Goal: Use online tool/utility: Utilize a website feature to perform a specific function

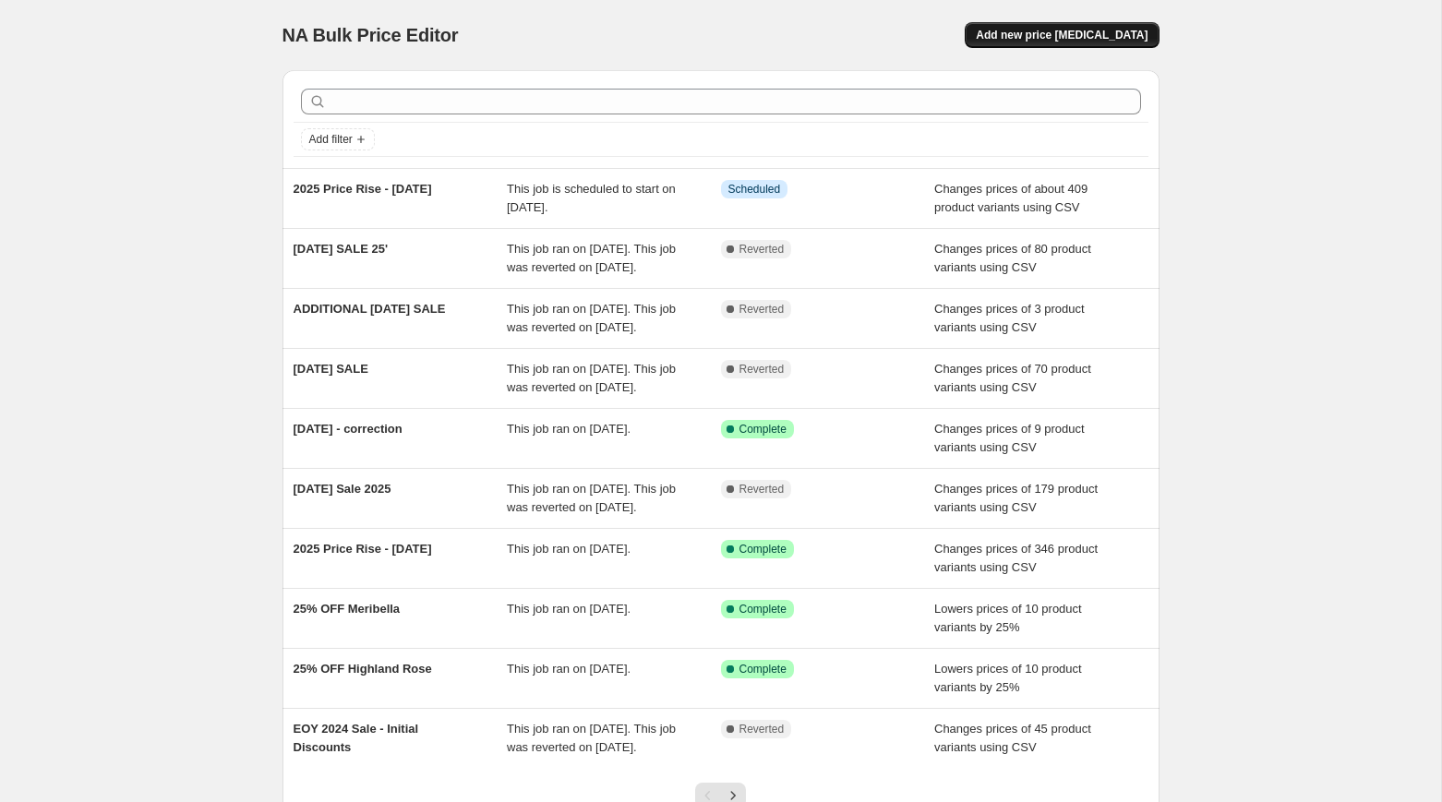
click at [1036, 37] on span "Add new price [MEDICAL_DATA]" at bounding box center [1062, 35] width 172 height 15
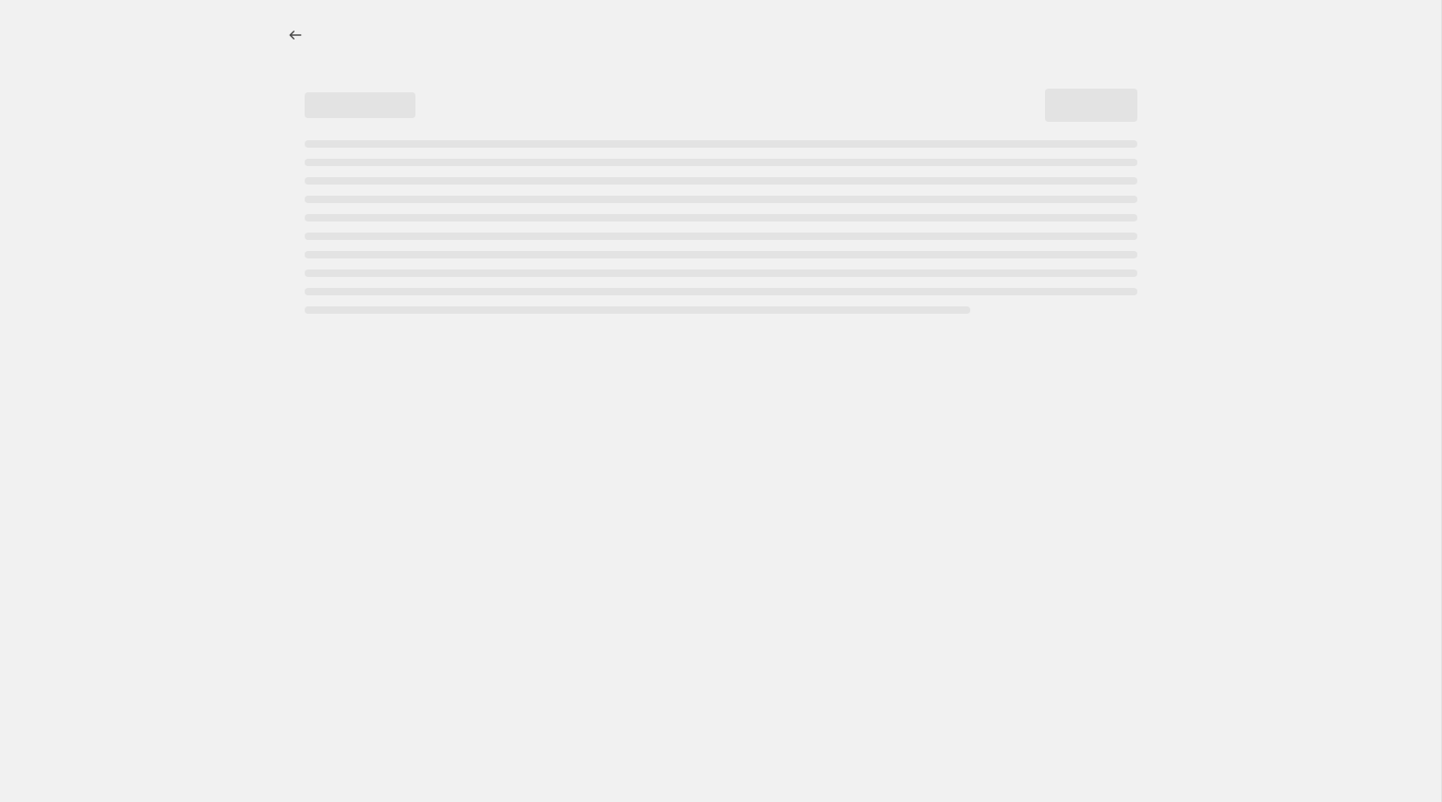
select select "percentage"
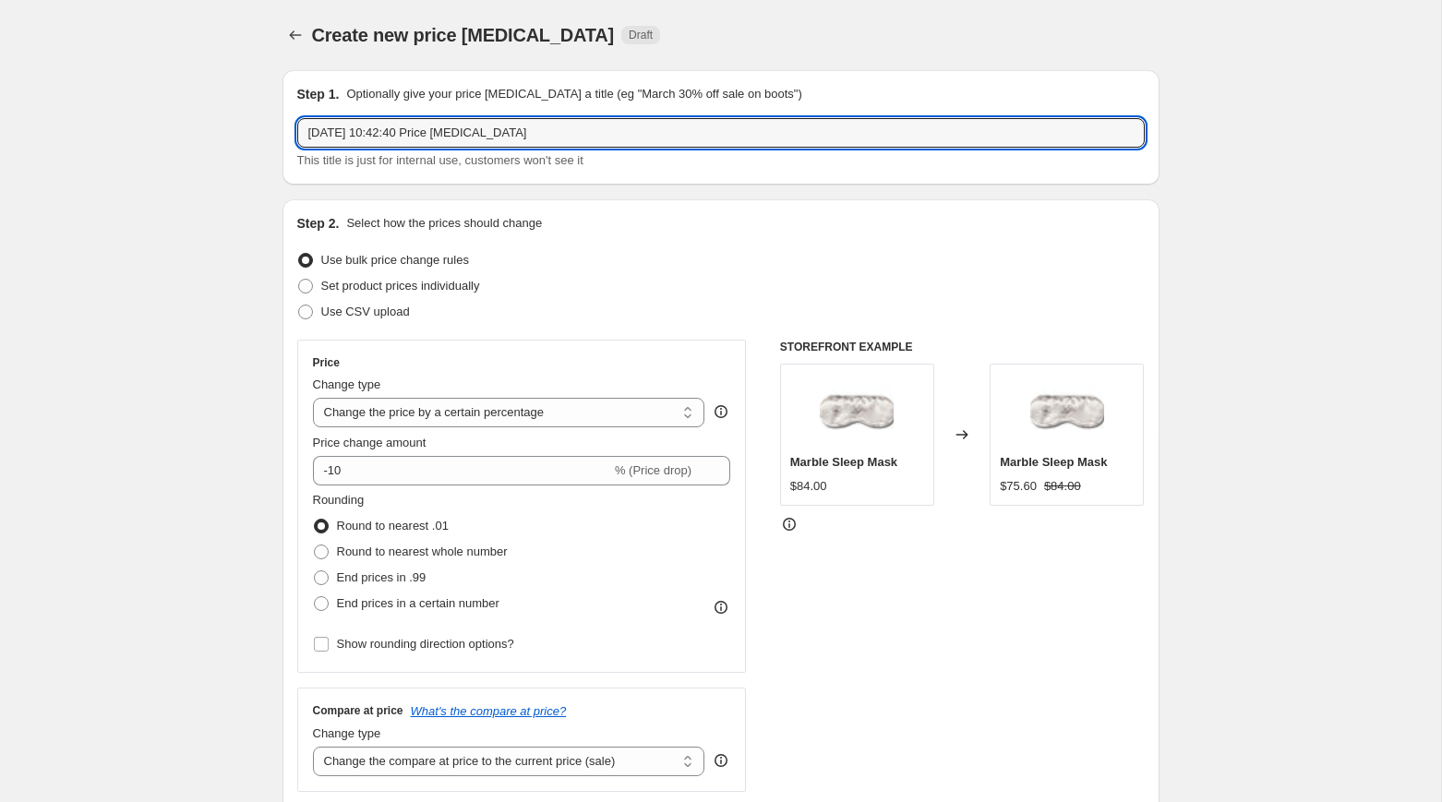
drag, startPoint x: 555, startPoint y: 130, endPoint x: 126, endPoint y: 128, distance: 429.2
type input "BIRTHDAY SALE 2025"
click at [339, 309] on span "Use CSV upload" at bounding box center [365, 312] width 89 height 14
click at [299, 306] on input "Use CSV upload" at bounding box center [298, 305] width 1 height 1
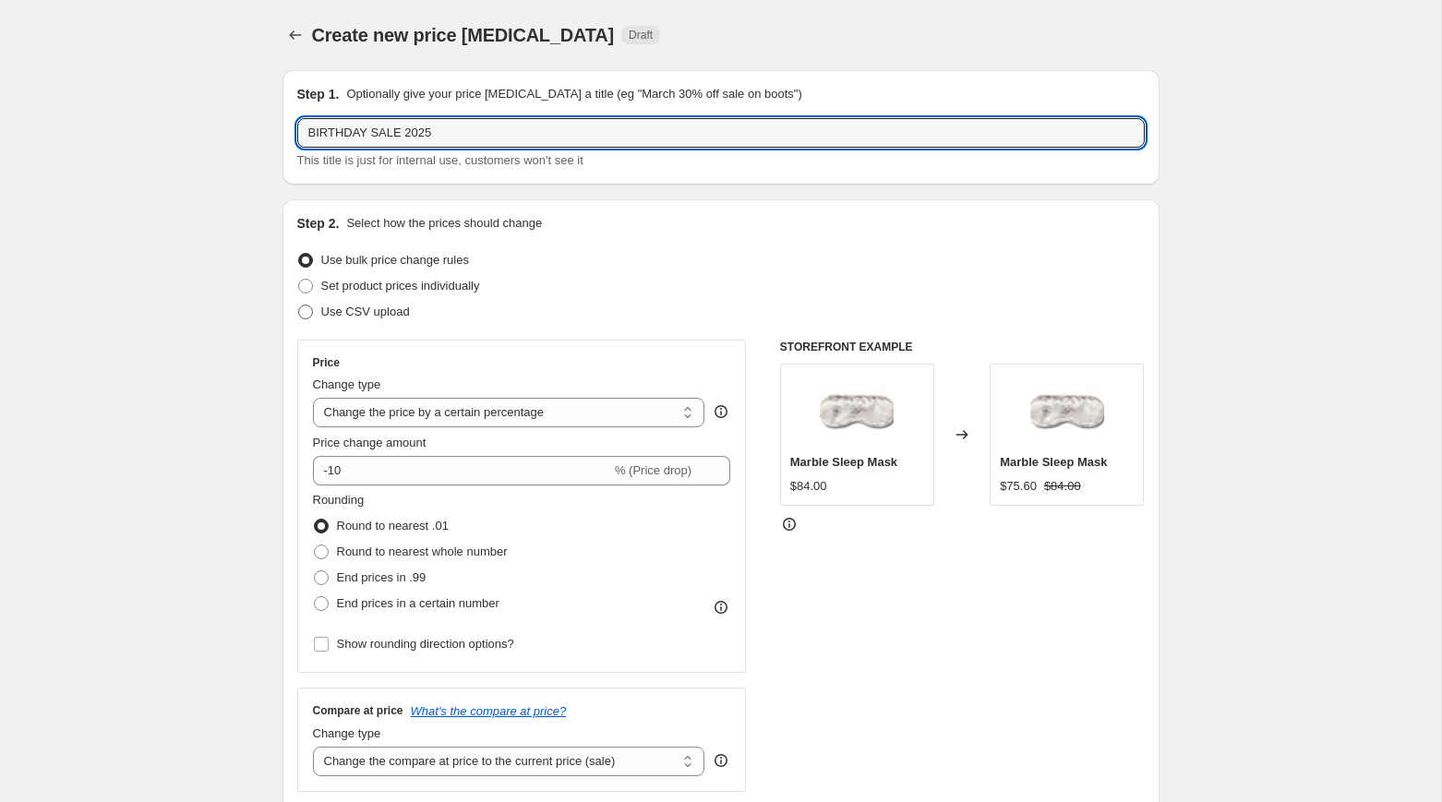
radio input "true"
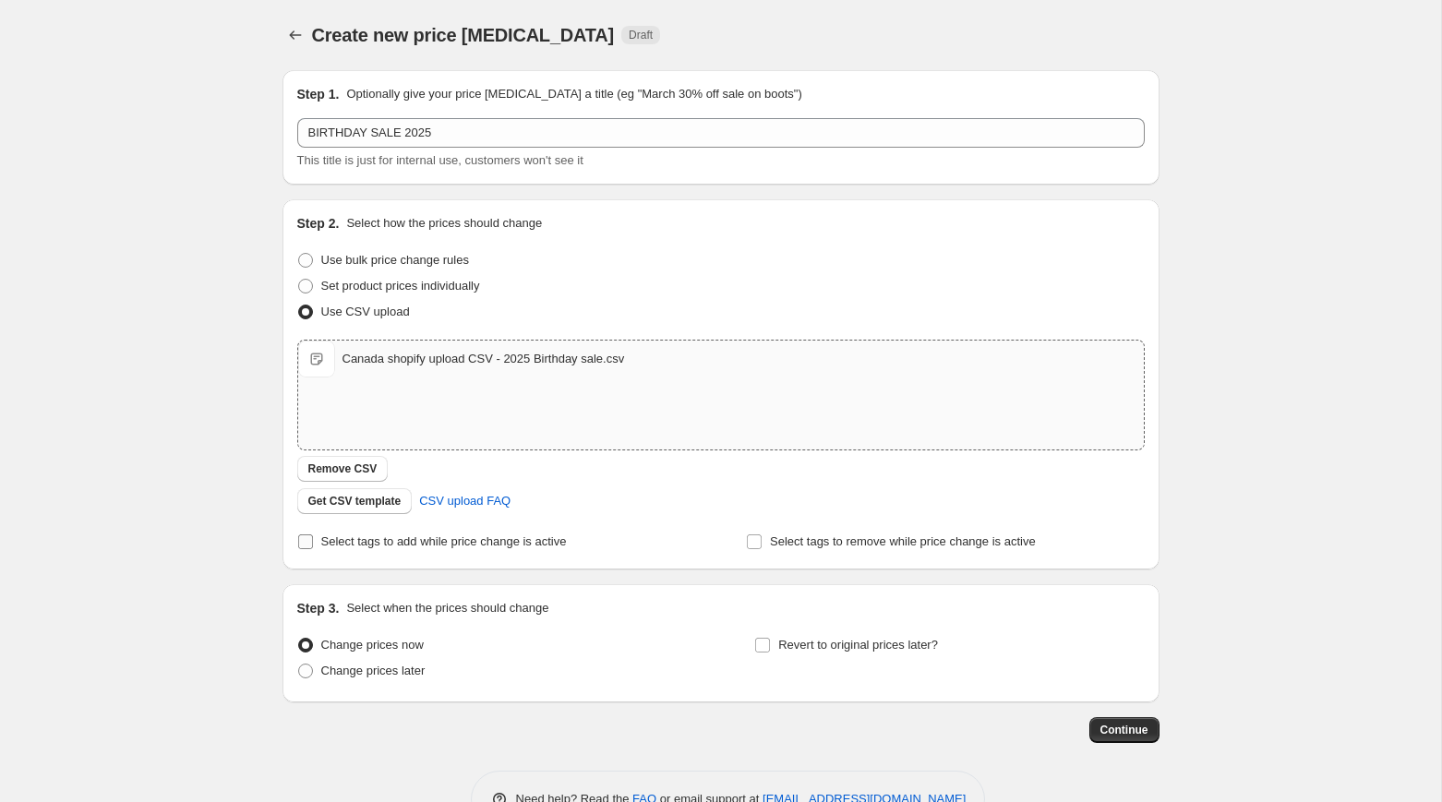
click at [340, 541] on span "Select tags to add while price change is active" at bounding box center [444, 541] width 246 height 14
click at [313, 541] on input "Select tags to add while price change is active" at bounding box center [305, 541] width 15 height 15
checkbox input "true"
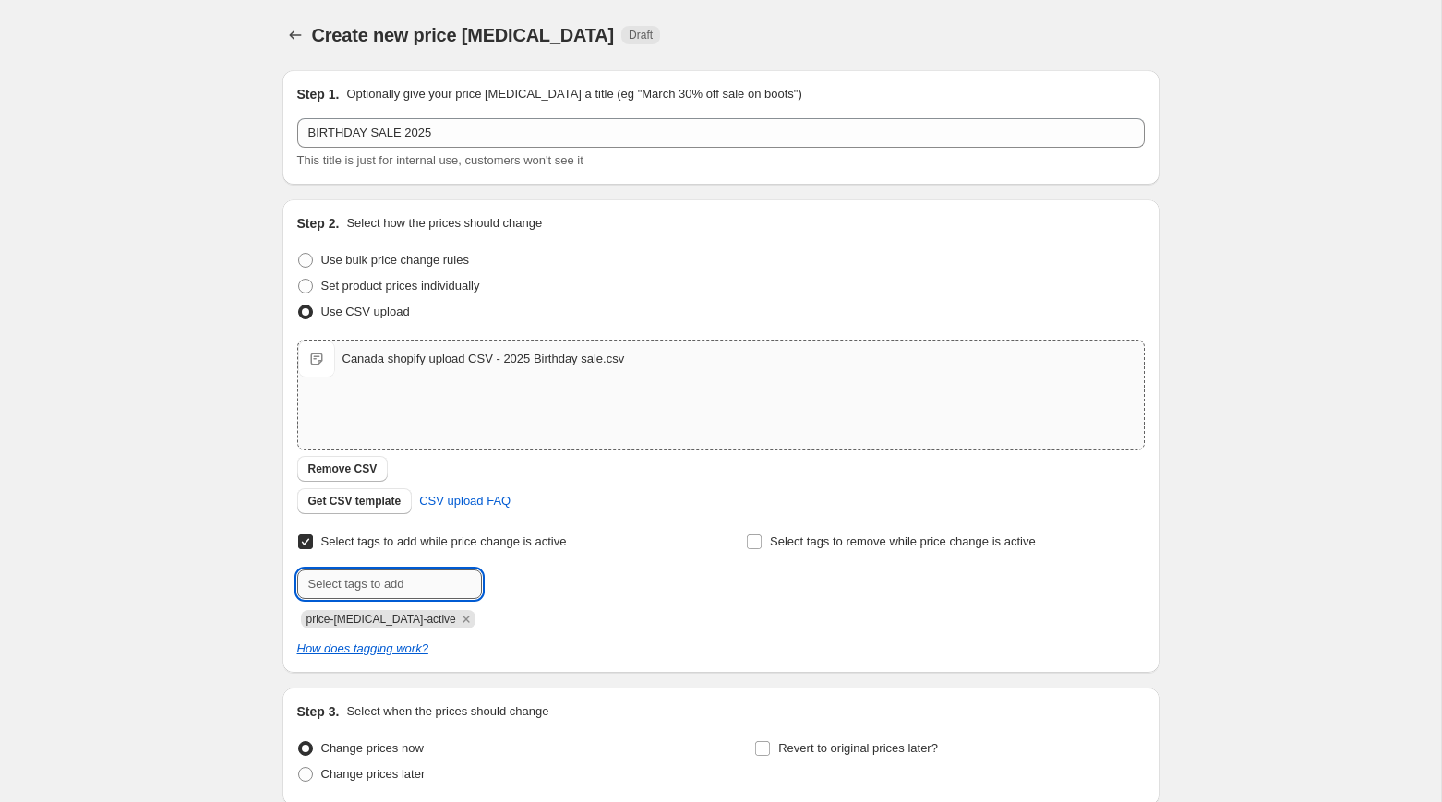
click at [438, 590] on input "text" at bounding box center [389, 585] width 185 height 30
type input "sale-script"
click at [550, 574] on button "Add sale-script" at bounding box center [537, 583] width 102 height 26
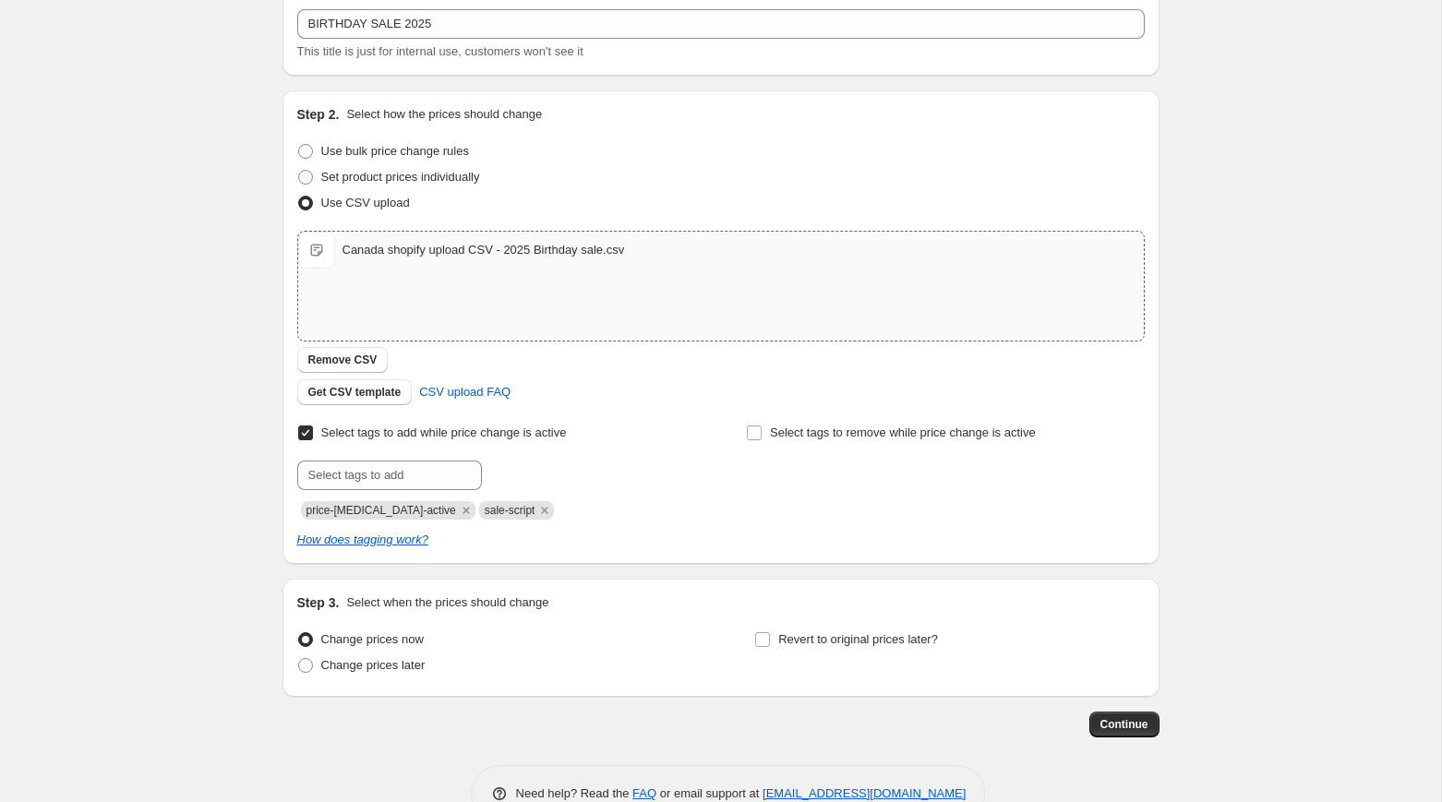
scroll to position [157, 0]
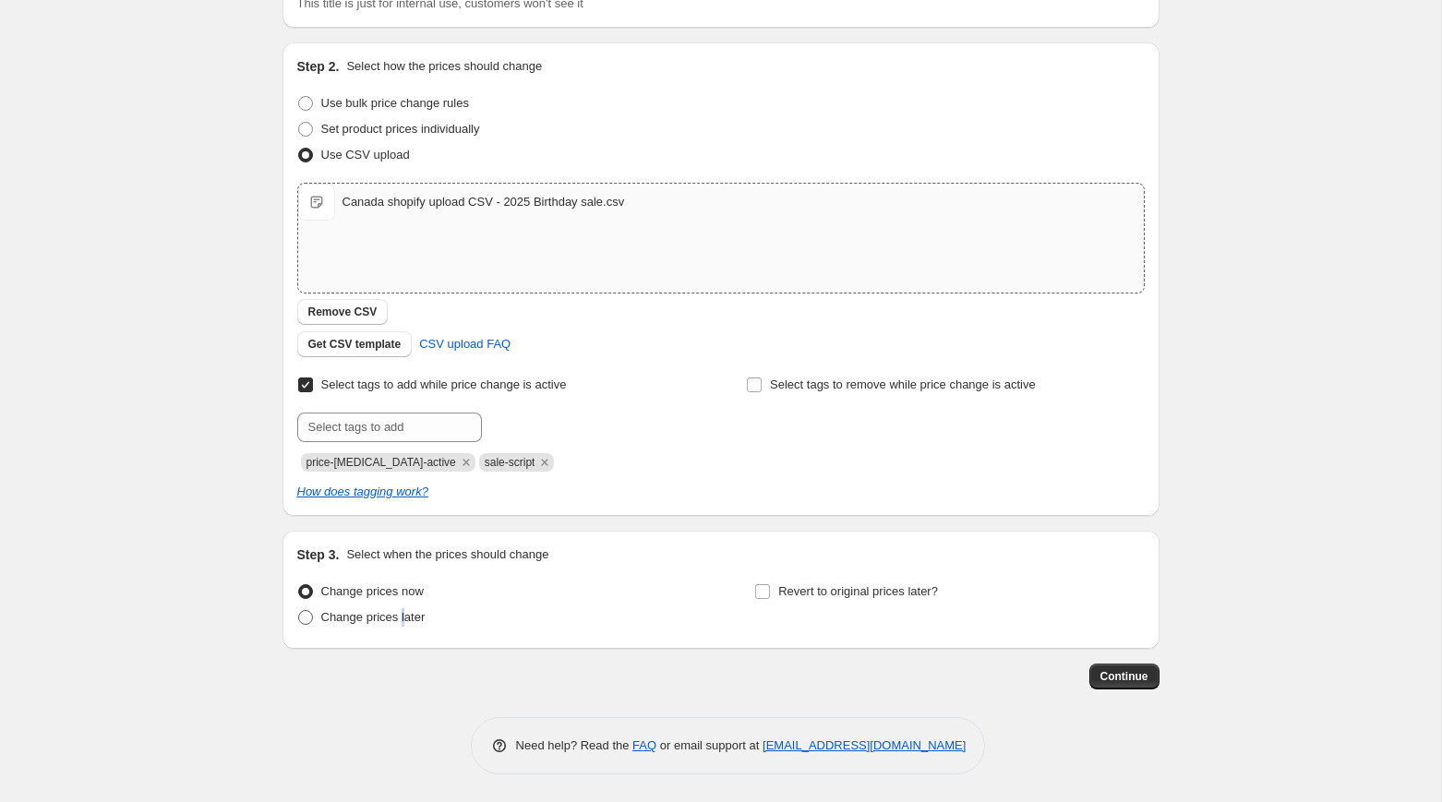
click at [406, 611] on span "Change prices later" at bounding box center [373, 617] width 104 height 14
click at [405, 618] on span "Change prices later" at bounding box center [373, 617] width 104 height 14
click at [299, 611] on input "Change prices later" at bounding box center [298, 610] width 1 height 1
radio input "true"
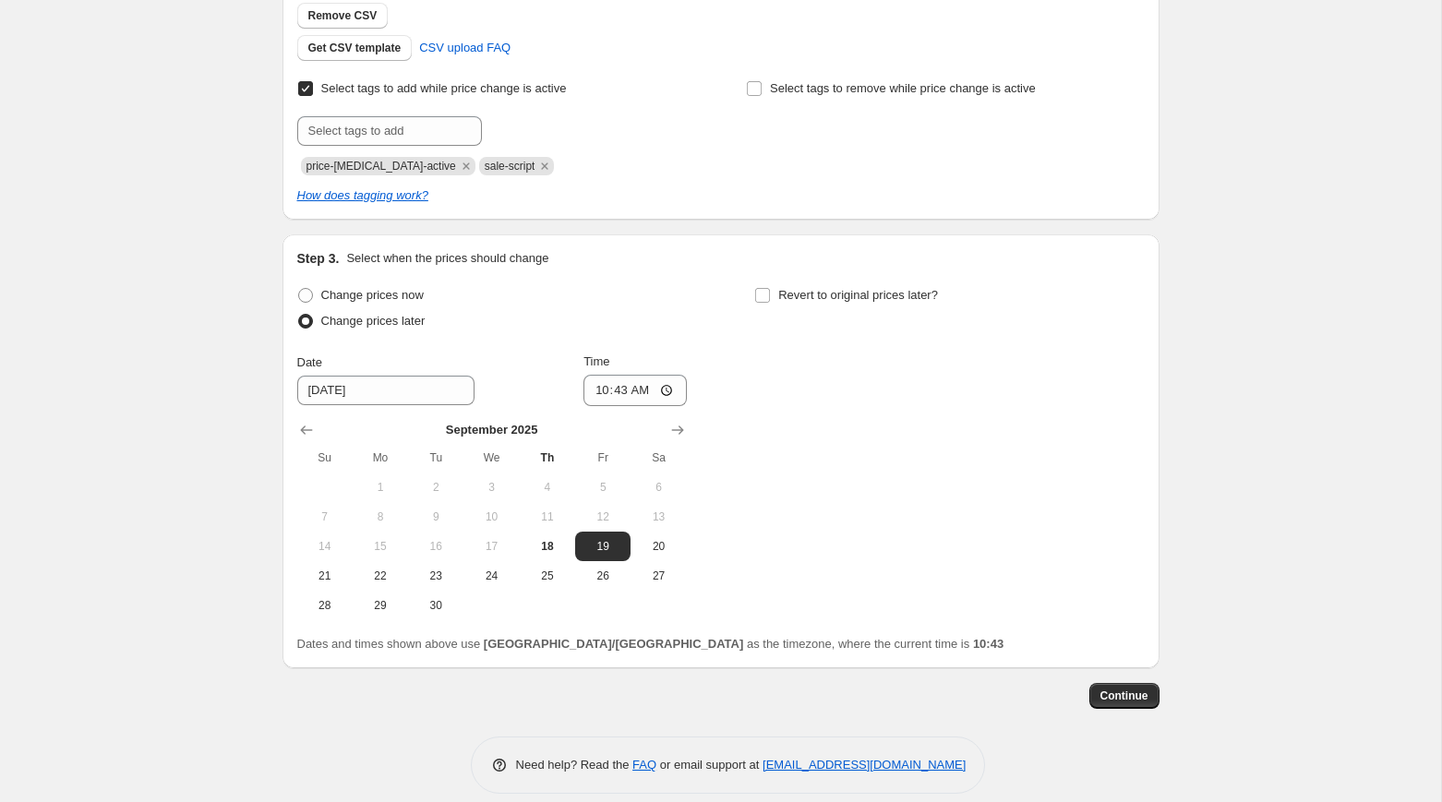
scroll to position [473, 0]
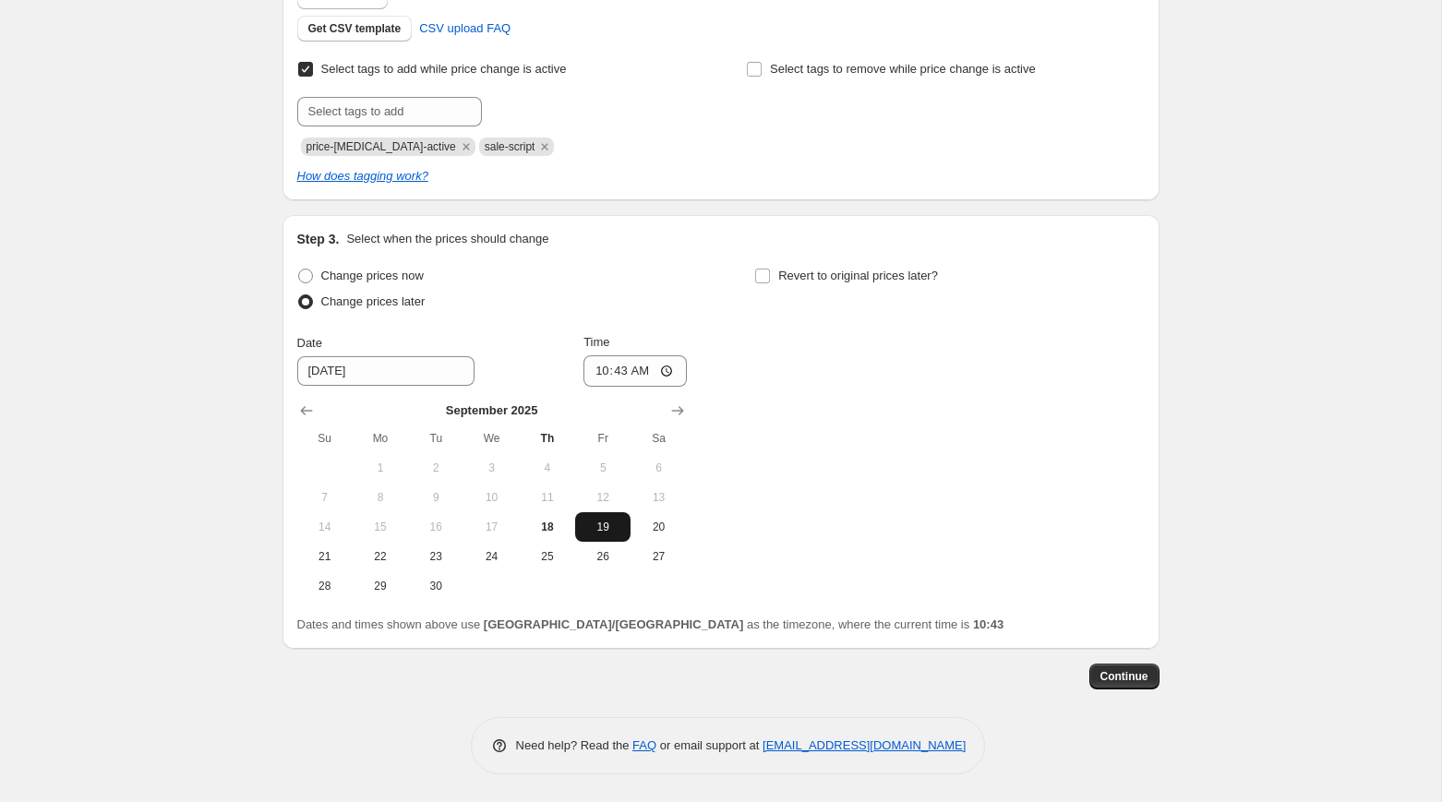
click at [606, 523] on span "19" at bounding box center [602, 527] width 41 height 15
click at [600, 373] on input "10:43" at bounding box center [634, 370] width 103 height 31
type input "14:00"
click at [763, 275] on input "Revert to original prices later?" at bounding box center [762, 276] width 15 height 15
checkbox input "true"
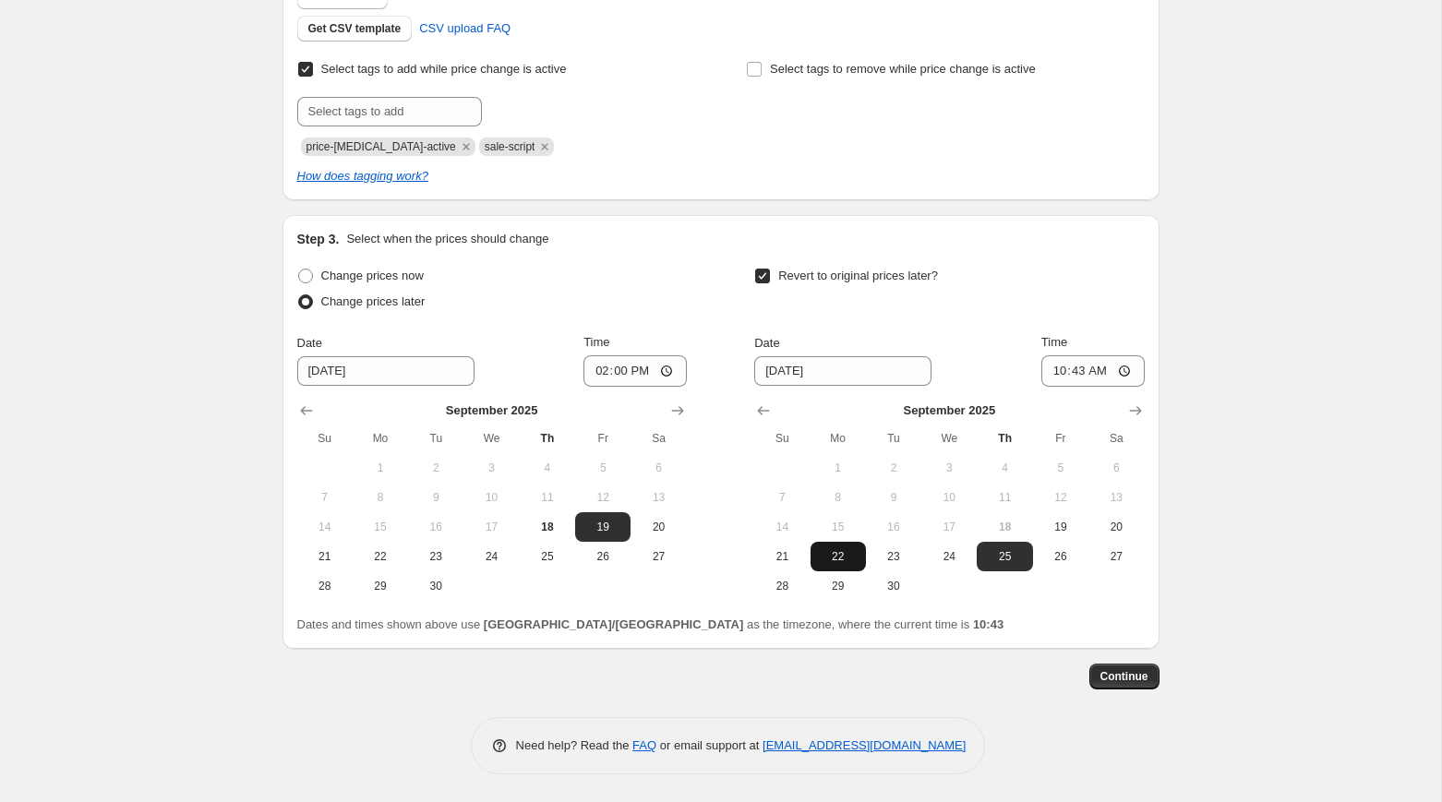
click at [826, 552] on span "22" at bounding box center [838, 556] width 41 height 15
type input "[DATE]"
click at [1055, 369] on input "10:43" at bounding box center [1092, 370] width 103 height 31
type input "17:00"
click at [1247, 421] on div "Create new price [MEDICAL_DATA]. This page is ready Create new price [MEDICAL_D…" at bounding box center [720, 164] width 1441 height 1275
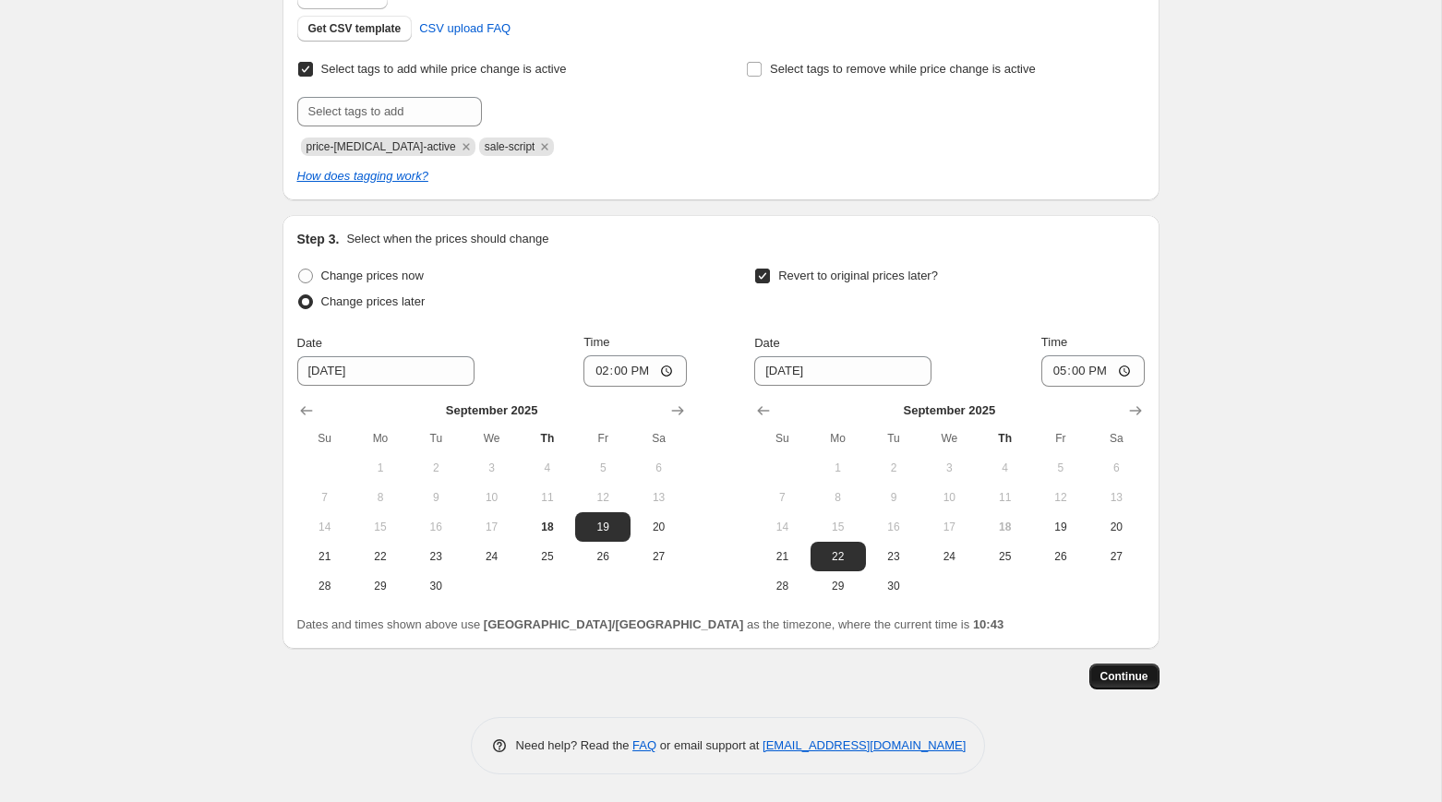
click at [1137, 678] on span "Continue" at bounding box center [1124, 676] width 48 height 15
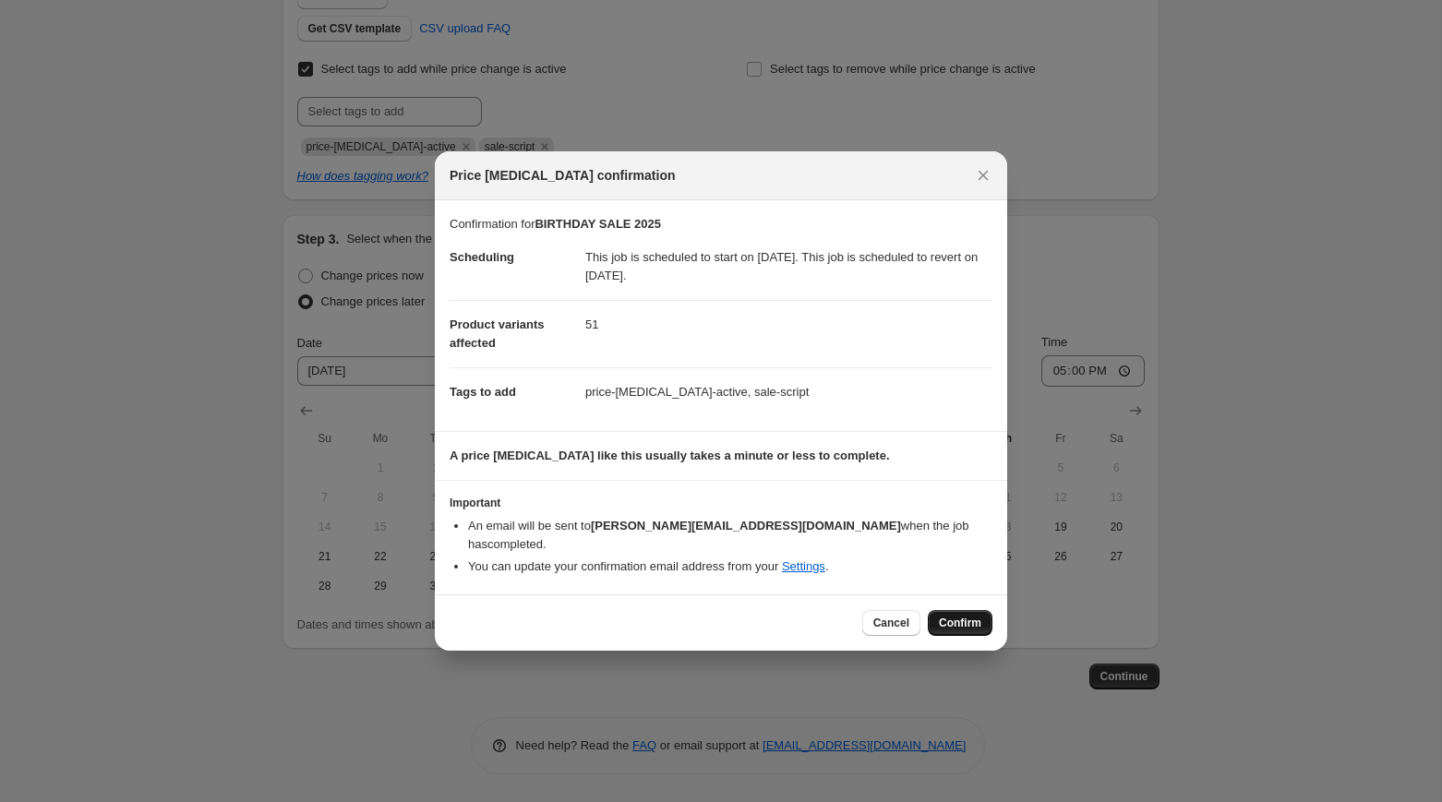
click at [966, 616] on span "Confirm" at bounding box center [960, 623] width 42 height 15
